Goal: Task Accomplishment & Management: Complete application form

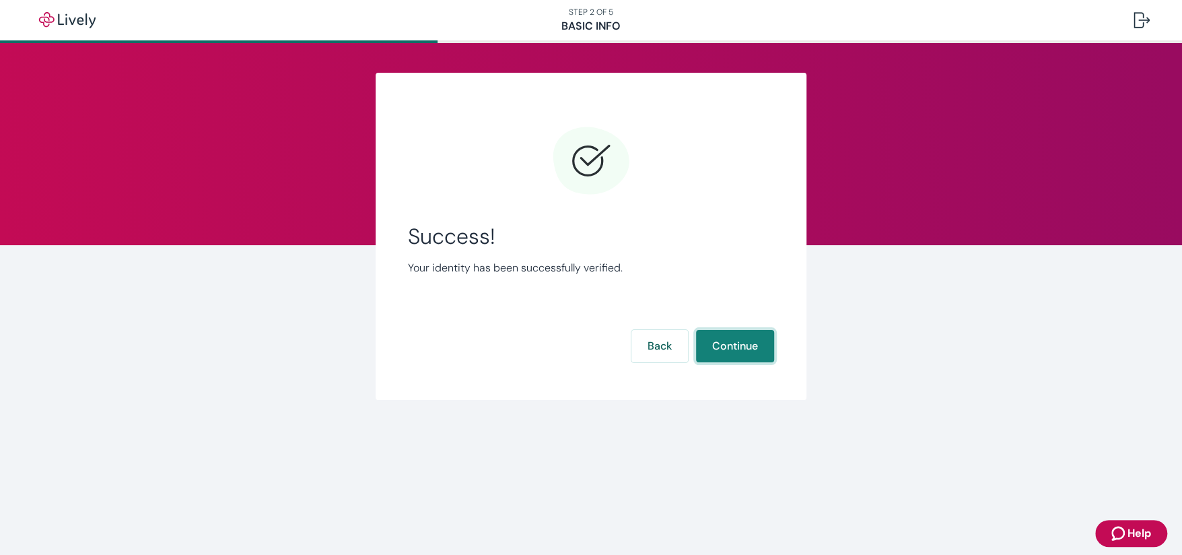
click at [734, 339] on button "Continue" at bounding box center [735, 346] width 78 height 32
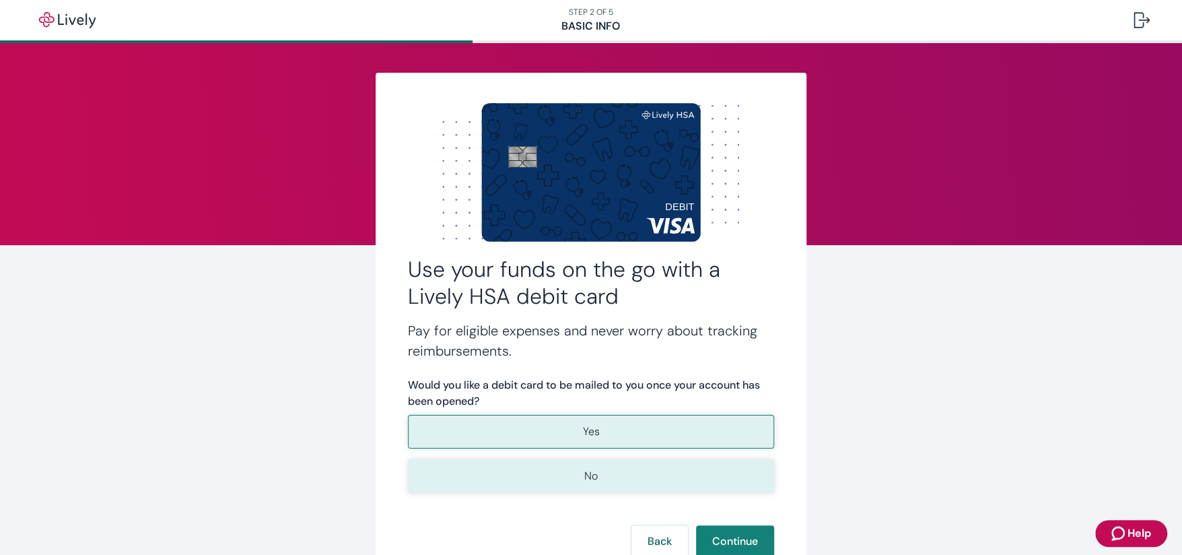
click at [586, 473] on p "No" at bounding box center [590, 476] width 13 height 16
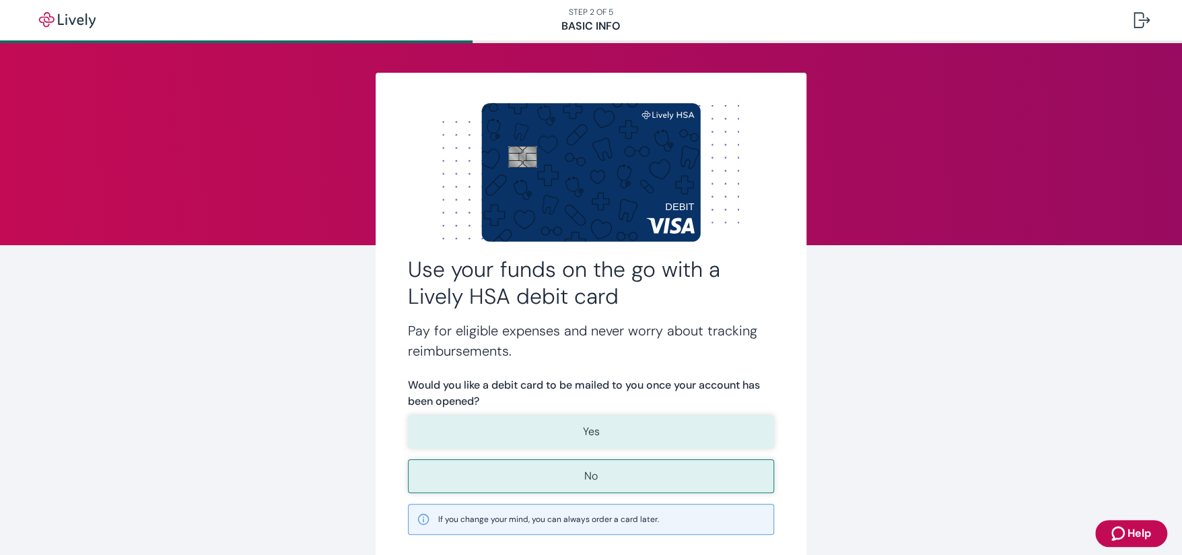
click at [594, 431] on p "Yes" at bounding box center [591, 431] width 17 height 16
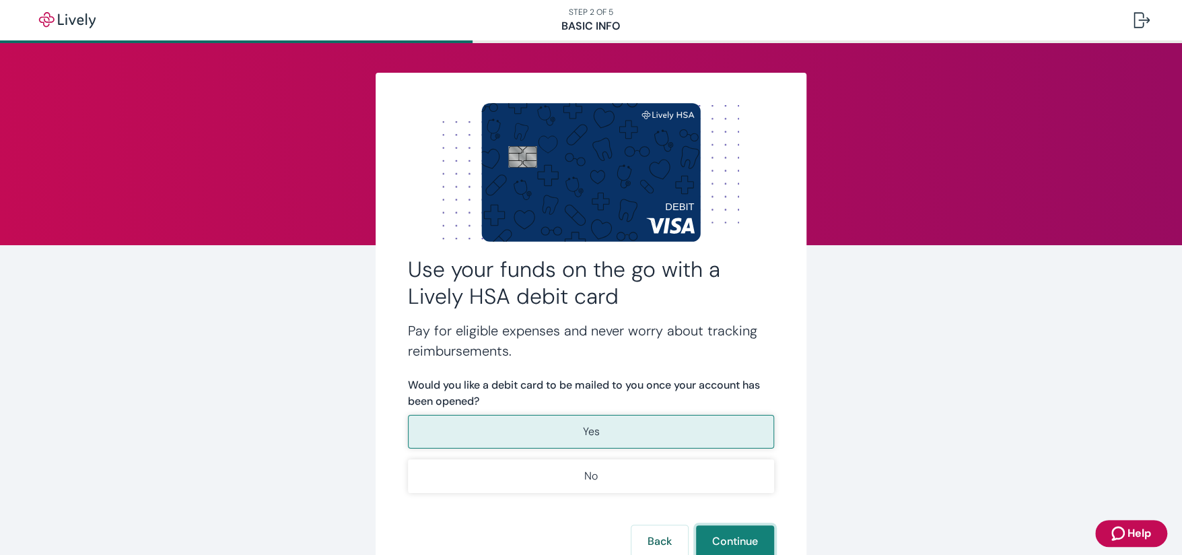
click at [736, 528] on button "Continue" at bounding box center [735, 541] width 78 height 32
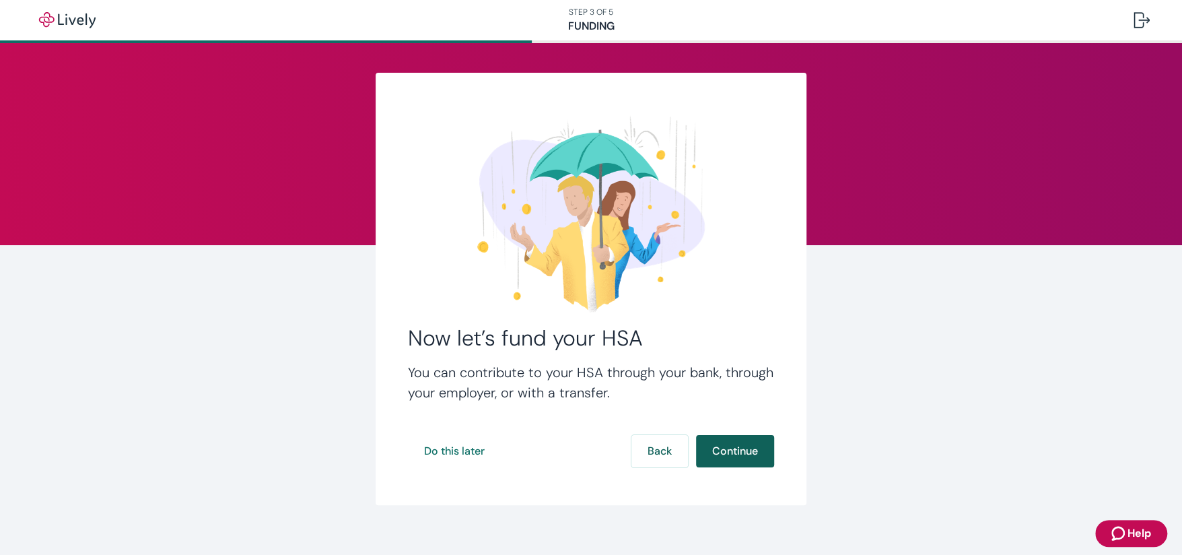
click at [727, 450] on button "Continue" at bounding box center [735, 451] width 78 height 32
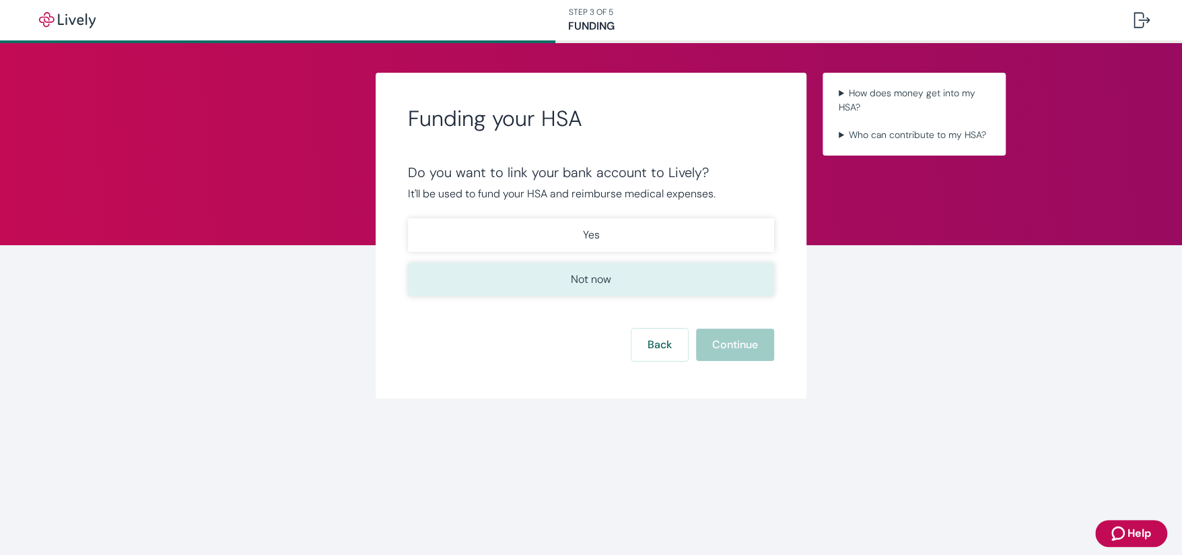
click at [549, 269] on button "Not now" at bounding box center [591, 280] width 366 height 34
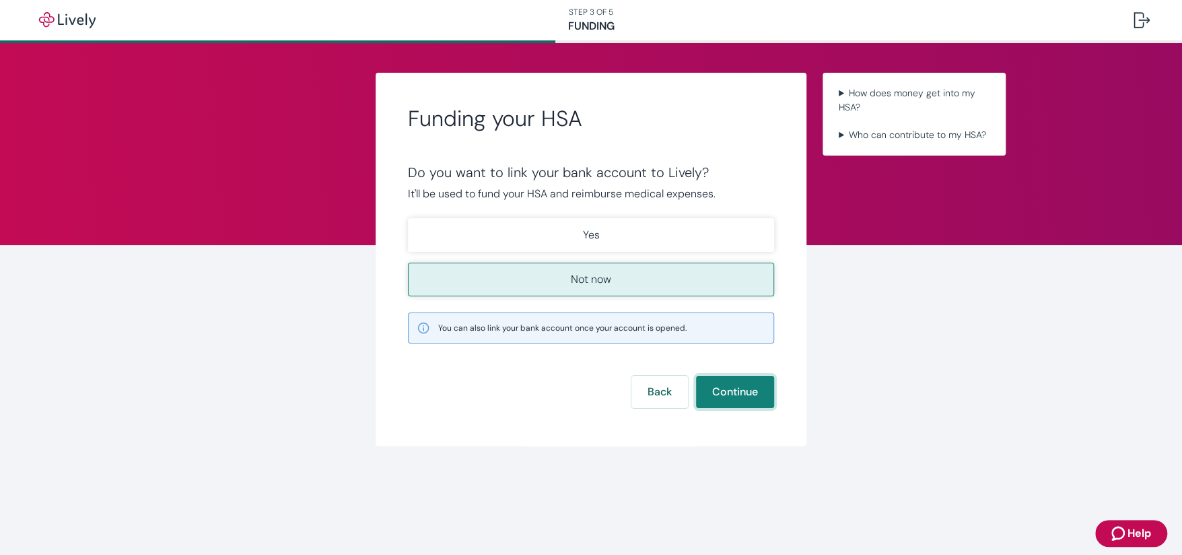
click at [741, 386] on button "Continue" at bounding box center [735, 392] width 78 height 32
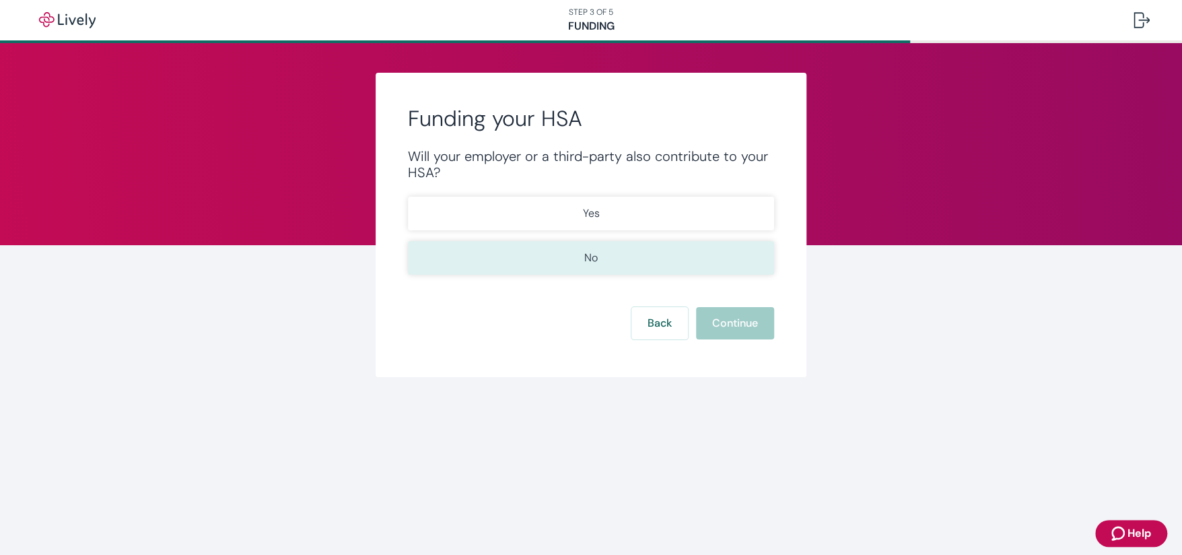
click at [592, 256] on p "No" at bounding box center [590, 258] width 13 height 16
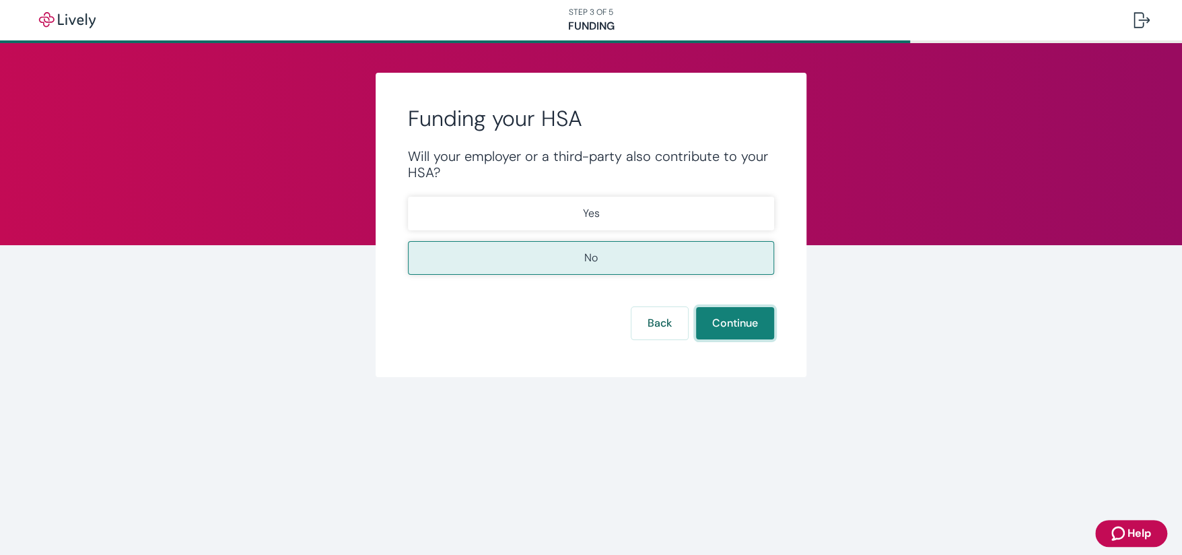
click at [738, 324] on button "Continue" at bounding box center [735, 323] width 78 height 32
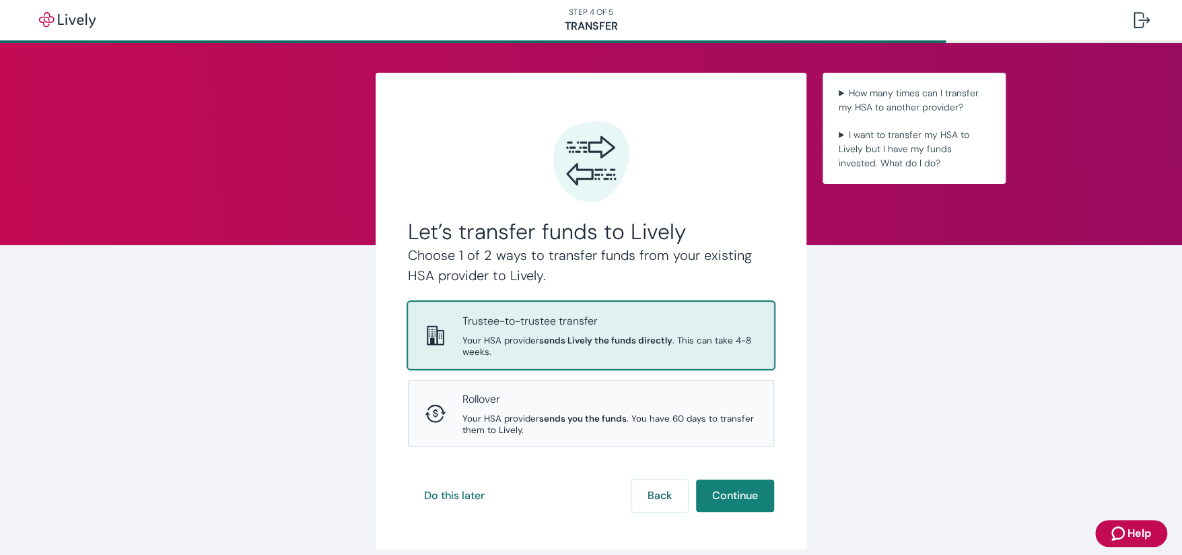
click at [732, 324] on p "Trustee-to-trustee transfer" at bounding box center [609, 321] width 295 height 16
click at [727, 498] on button "Continue" at bounding box center [735, 495] width 78 height 32
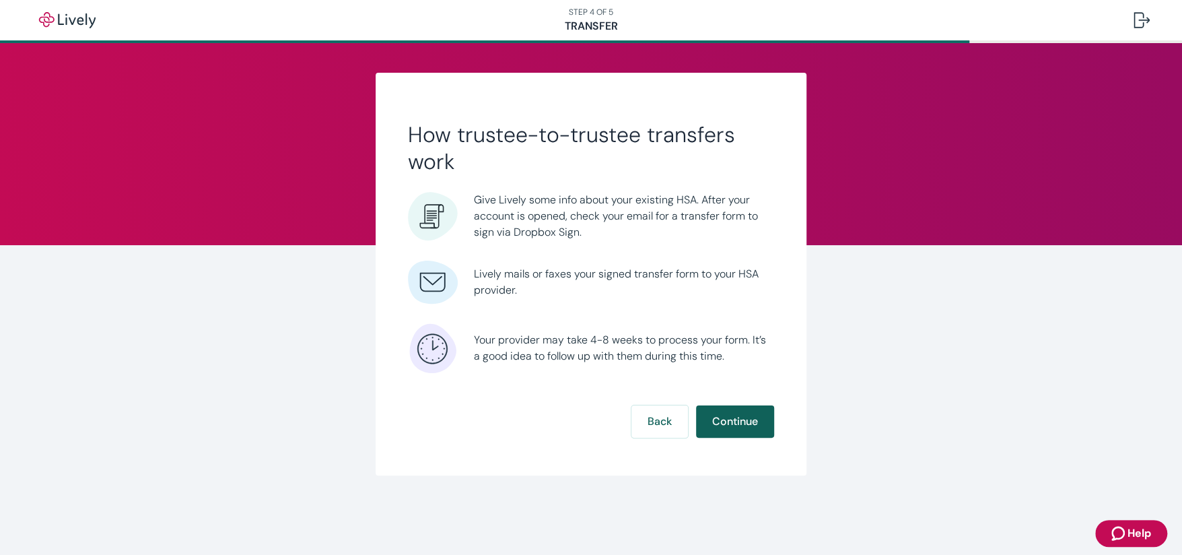
click at [743, 419] on button "Continue" at bounding box center [735, 421] width 78 height 32
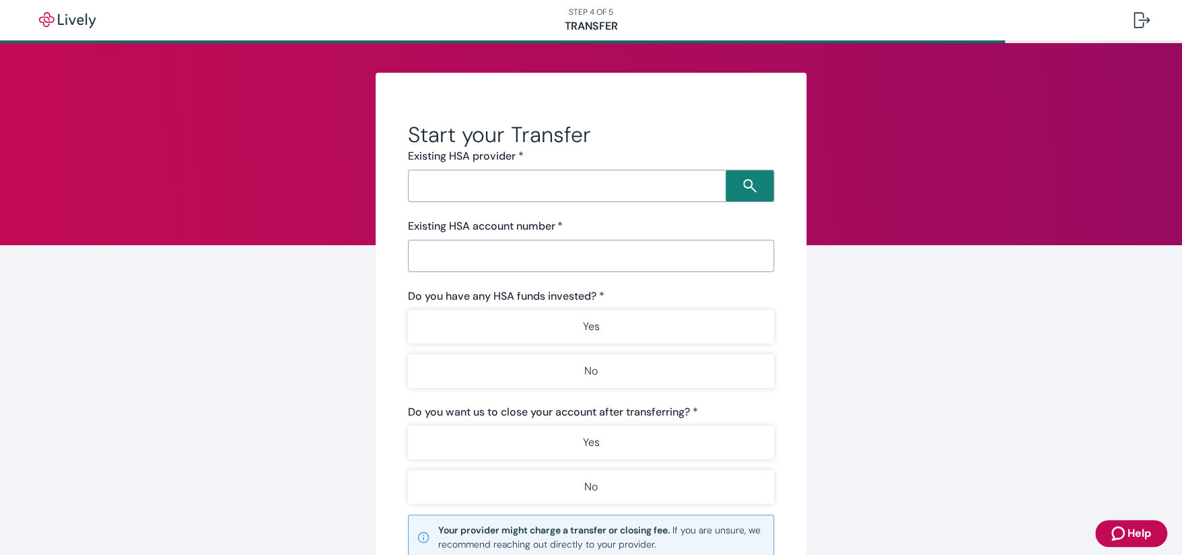
click at [528, 182] on input "Search input" at bounding box center [569, 185] width 314 height 19
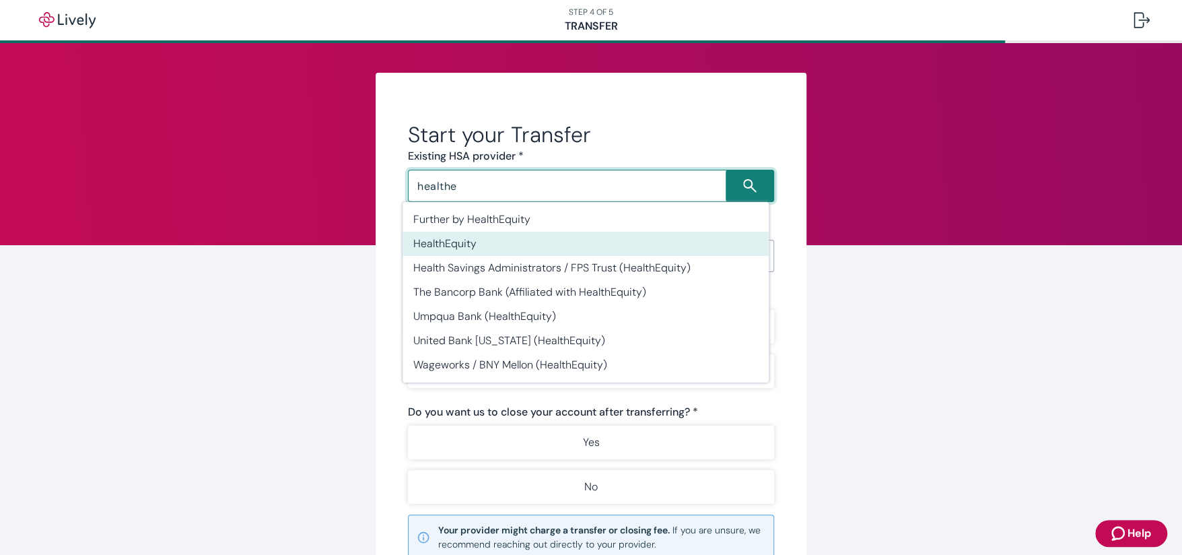
click at [477, 248] on li "HealthEquity" at bounding box center [586, 244] width 366 height 24
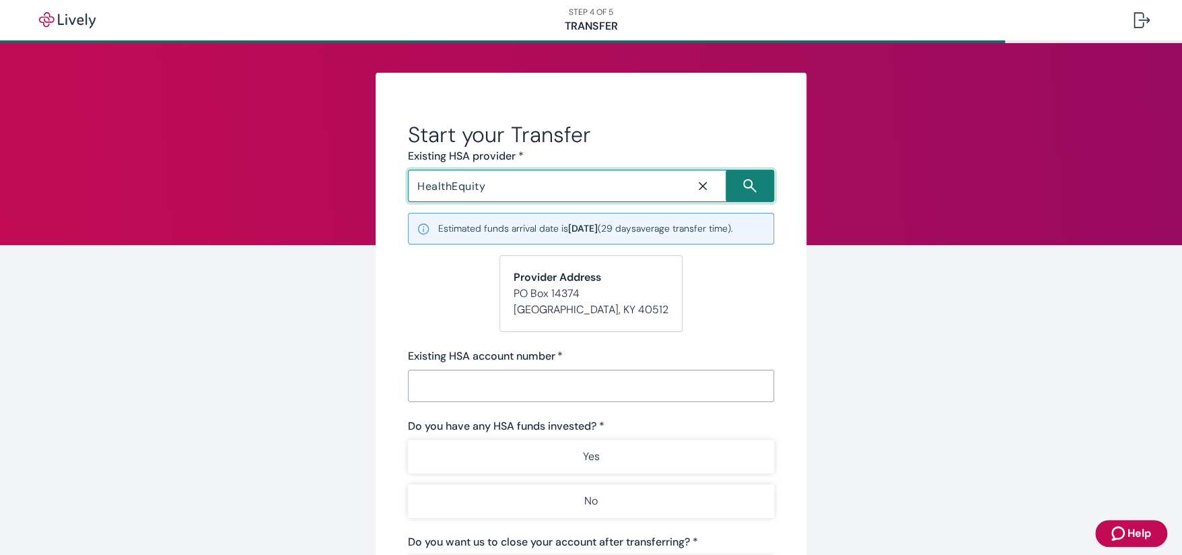
type input "HealthEquity"
click at [460, 281] on form "Start your Transfer Existing HSA provider * HealthEquity ​ Estimated funds arri…" at bounding box center [591, 437] width 366 height 633
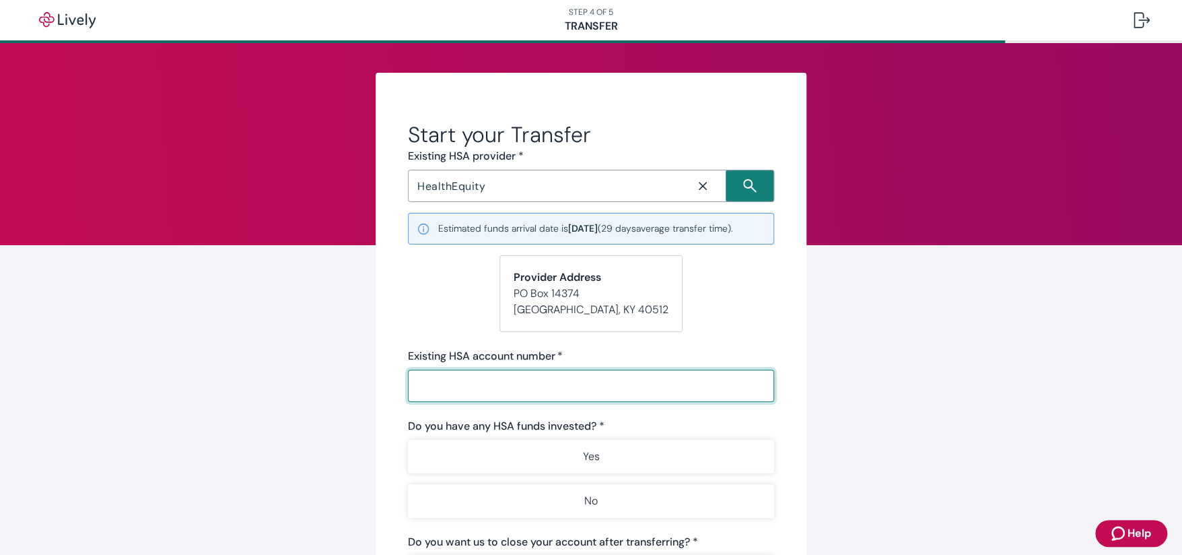
click at [472, 384] on input "Existing HSA account number   *" at bounding box center [591, 385] width 366 height 27
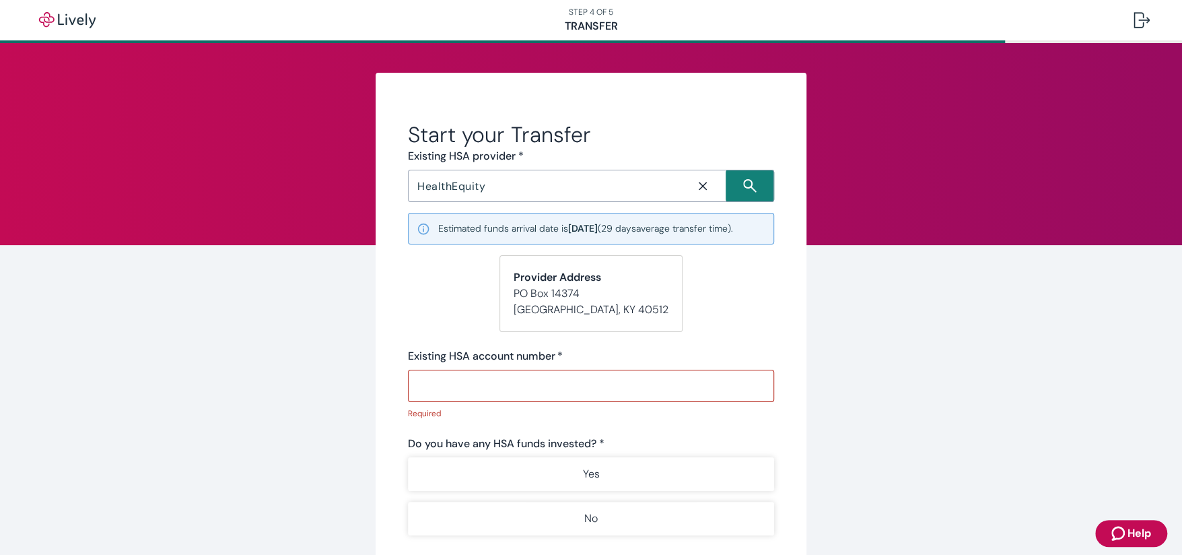
click at [521, 381] on input "Existing HSA account number   *" at bounding box center [591, 385] width 366 height 27
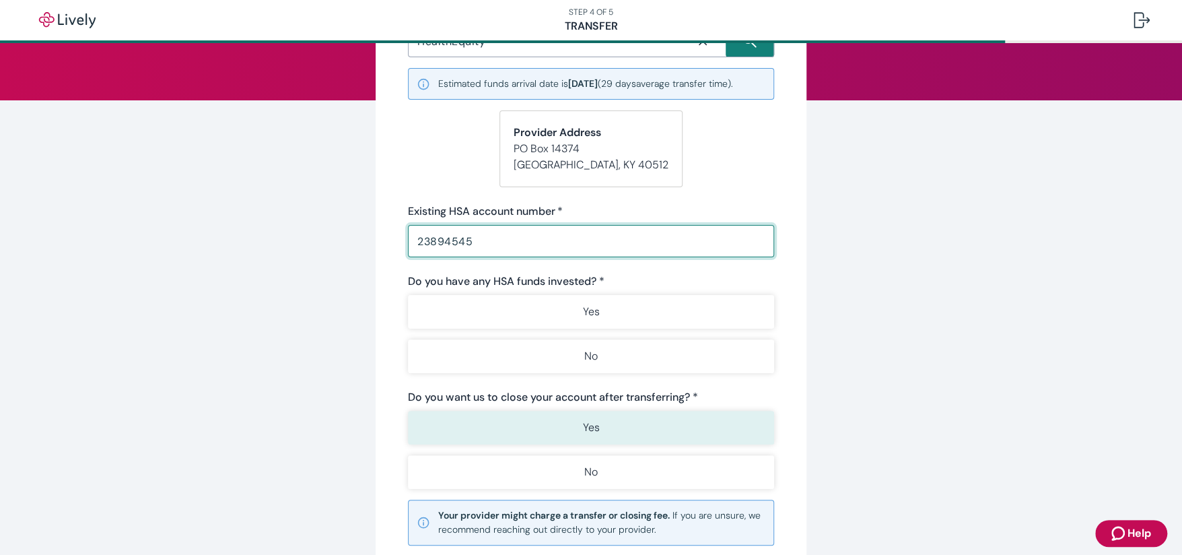
scroll to position [202, 0]
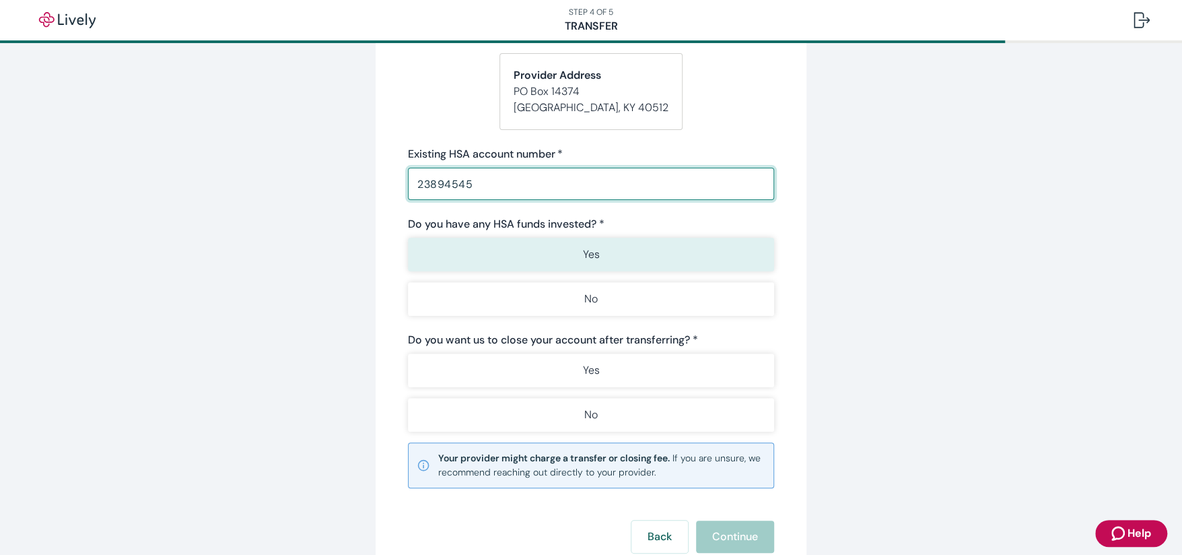
type input "23894545"
click at [572, 254] on button "Yes" at bounding box center [591, 255] width 366 height 34
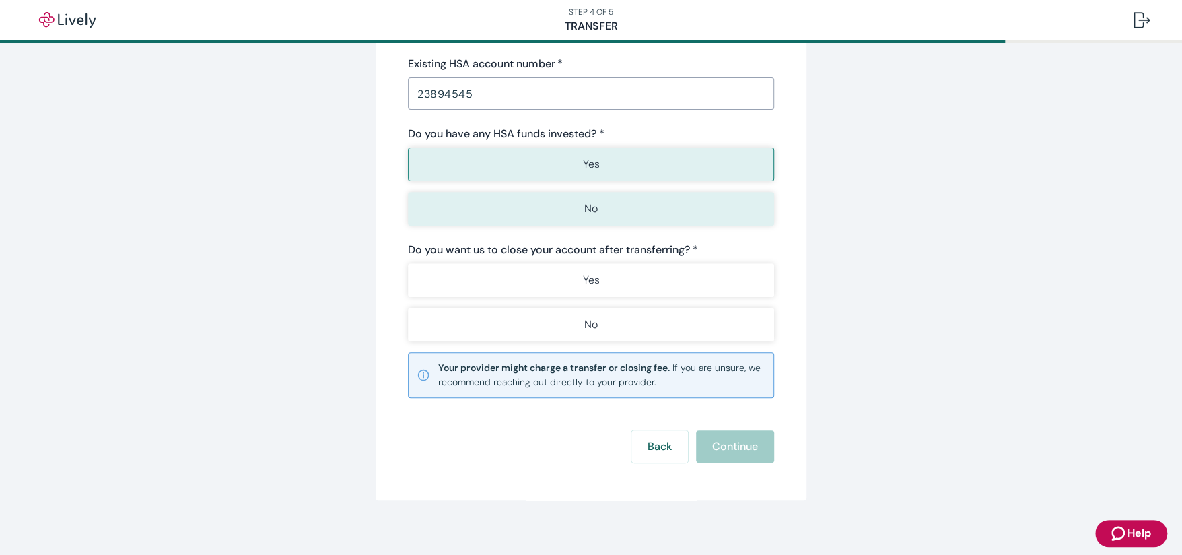
scroll to position [302, 0]
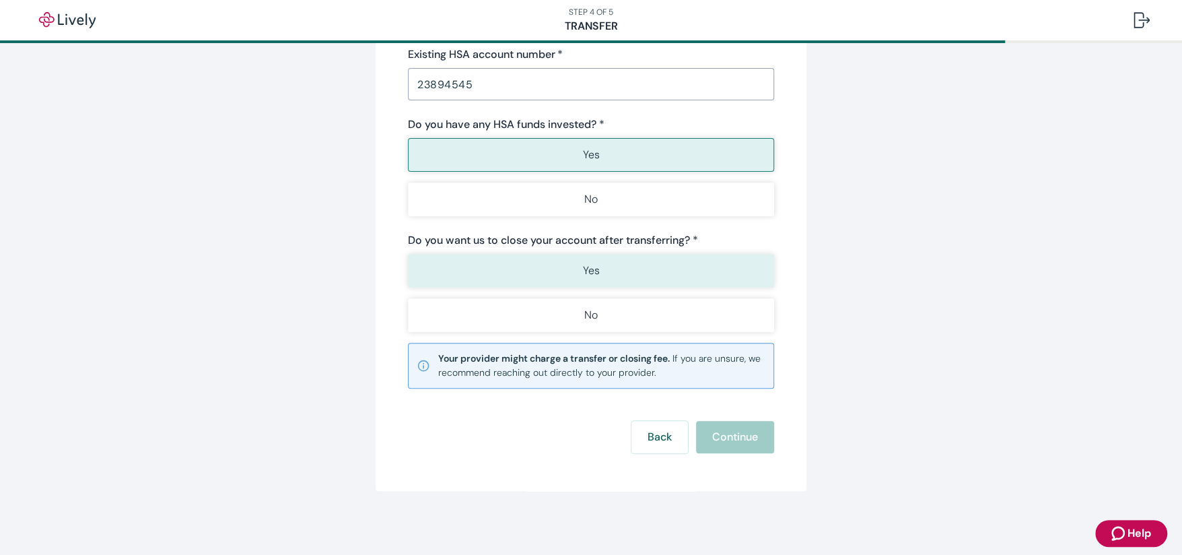
click at [595, 274] on button "Yes" at bounding box center [591, 271] width 366 height 34
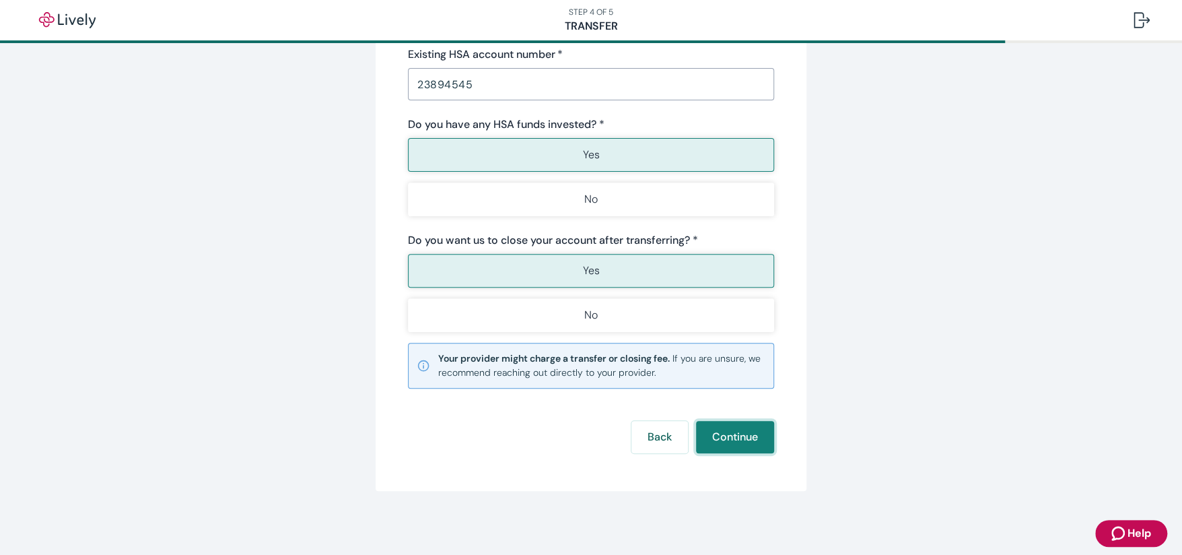
click at [729, 434] on button "Continue" at bounding box center [735, 437] width 78 height 32
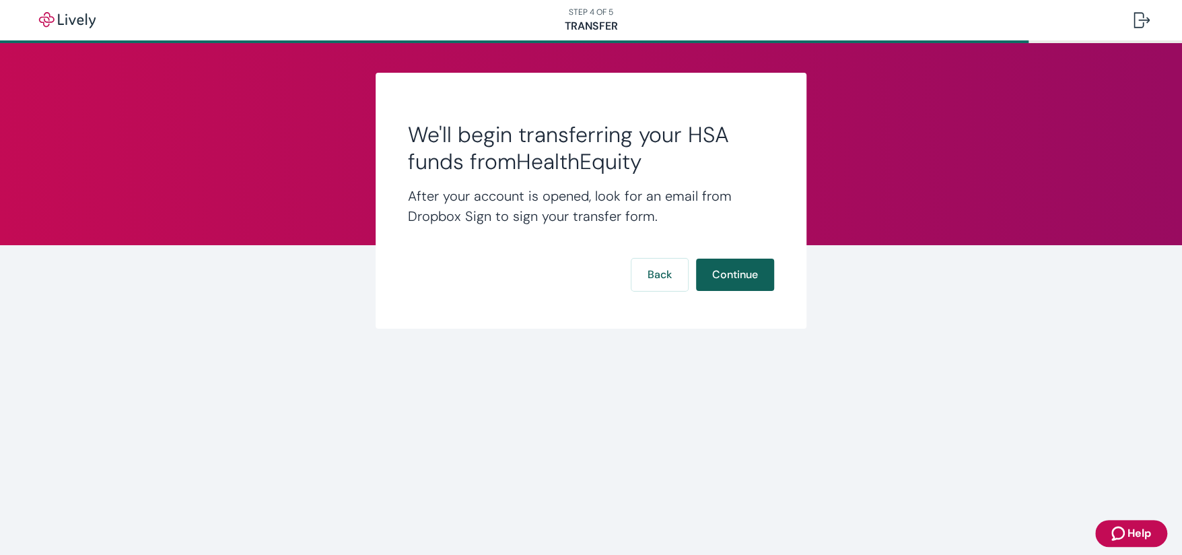
click at [730, 275] on button "Continue" at bounding box center [735, 274] width 78 height 32
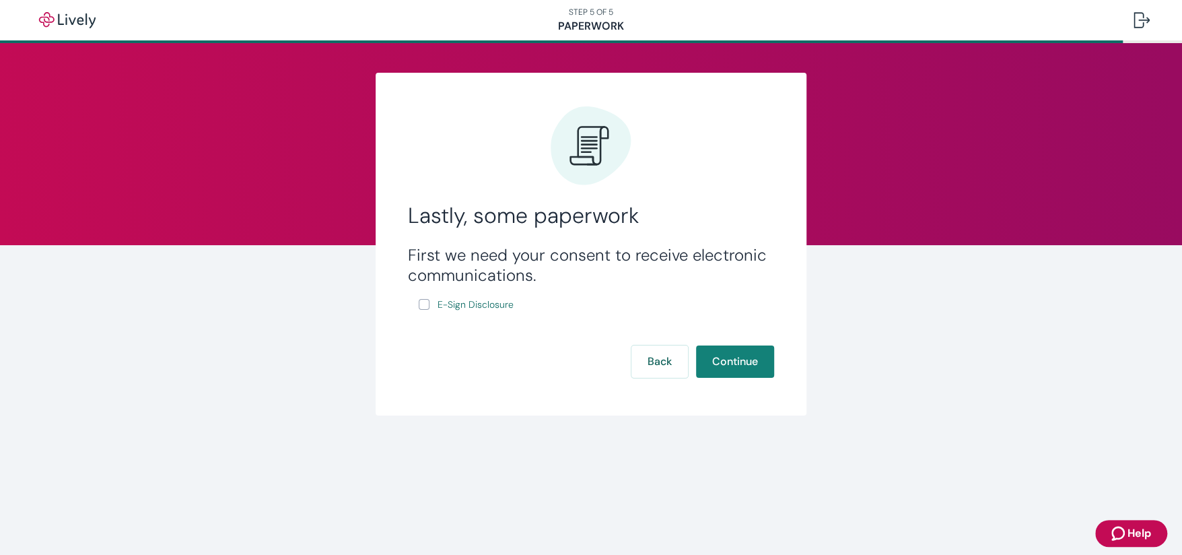
click at [428, 304] on input "E-Sign Disclosure" at bounding box center [424, 304] width 11 height 11
checkbox input "true"
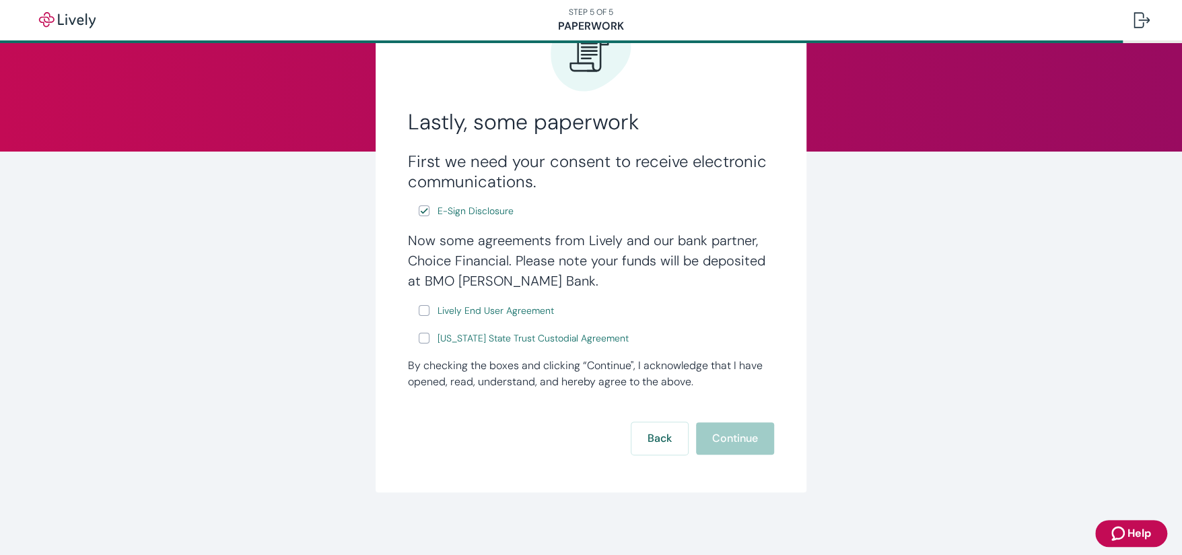
scroll to position [96, 0]
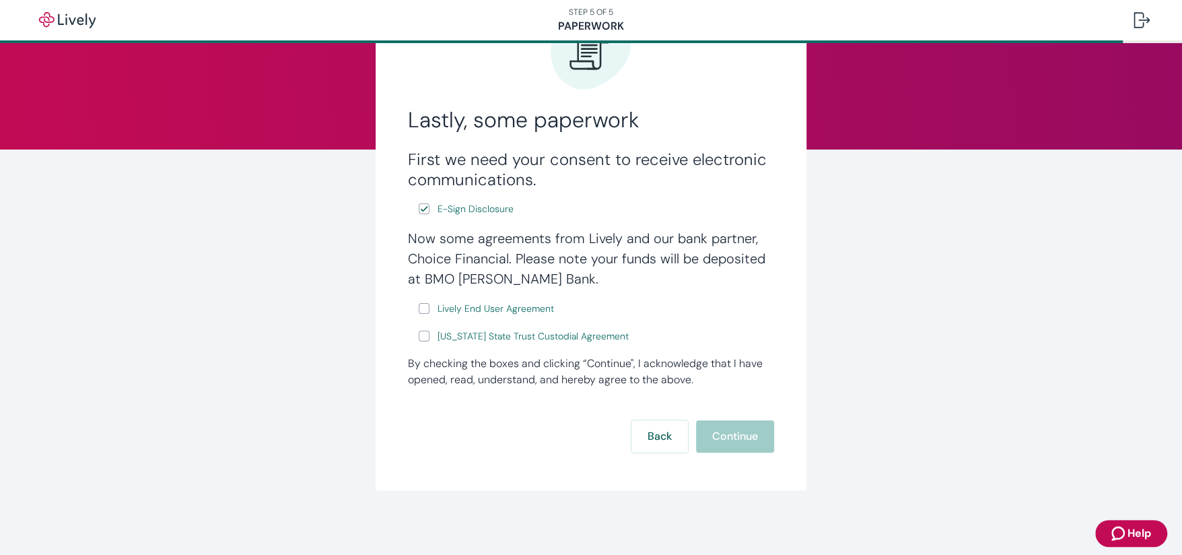
click at [419, 306] on input "Lively End User Agreement" at bounding box center [424, 308] width 11 height 11
checkbox input "true"
click at [419, 331] on input "[US_STATE] State Trust Custodial Agreement" at bounding box center [424, 336] width 11 height 11
checkbox input "true"
click at [504, 307] on span "Lively End User Agreement" at bounding box center [496, 309] width 116 height 14
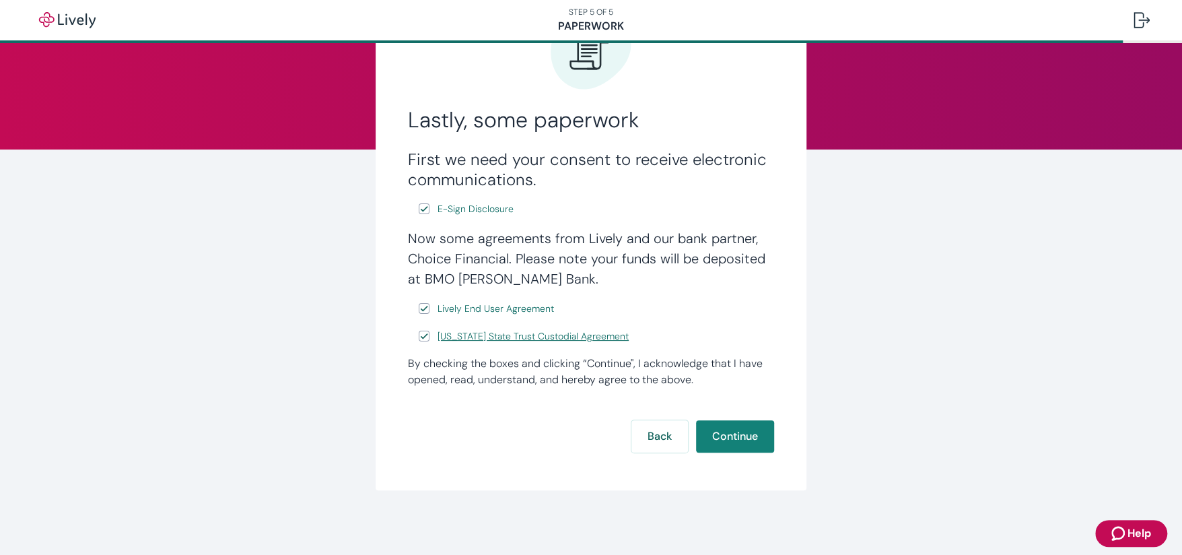
click at [534, 342] on span "[US_STATE] State Trust Custodial Agreement" at bounding box center [533, 336] width 191 height 14
click at [759, 438] on button "Continue" at bounding box center [735, 436] width 78 height 32
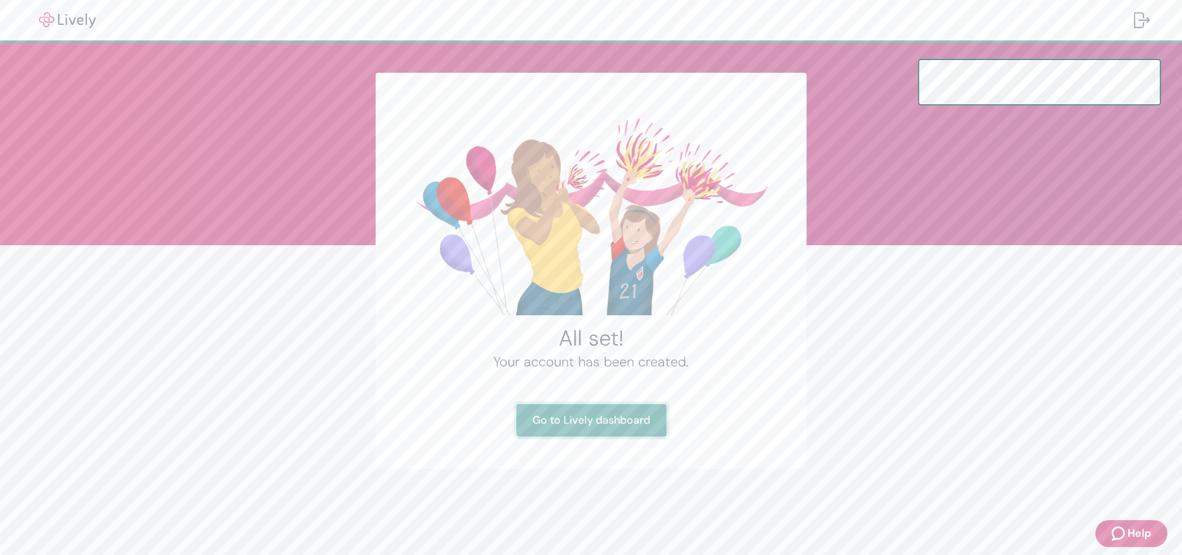
click at [617, 423] on link "Go to Lively dashboard" at bounding box center [591, 420] width 150 height 32
